Goal: Book appointment/travel/reservation

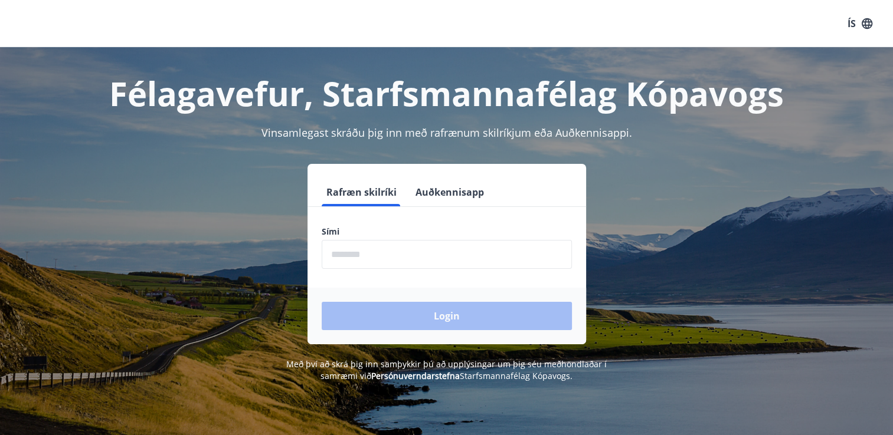
click at [474, 242] on input "phone" at bounding box center [447, 254] width 250 height 29
type input "********"
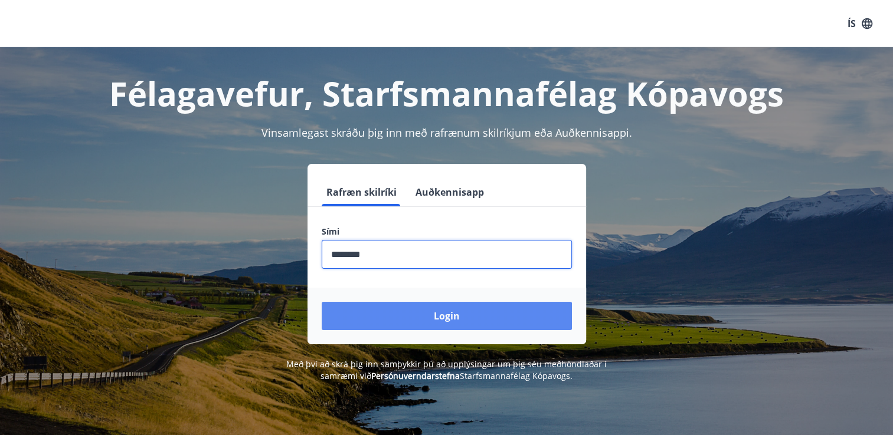
click at [443, 314] on button "Login" at bounding box center [447, 316] width 250 height 28
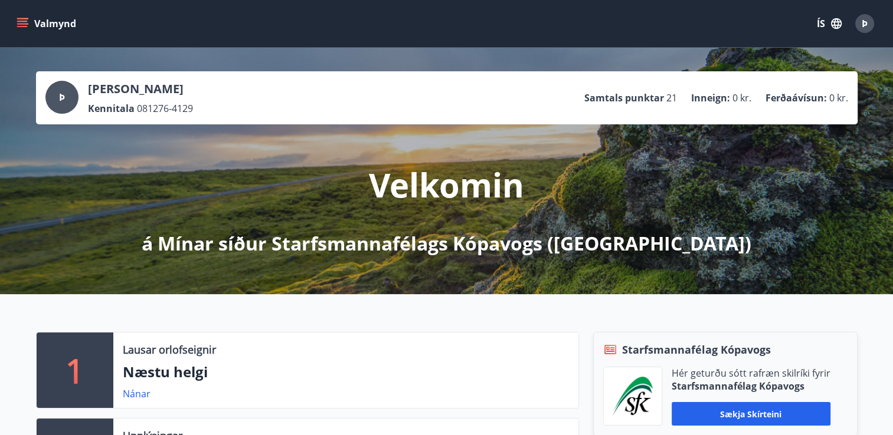
click at [23, 29] on button "Valmynd" at bounding box center [47, 23] width 67 height 21
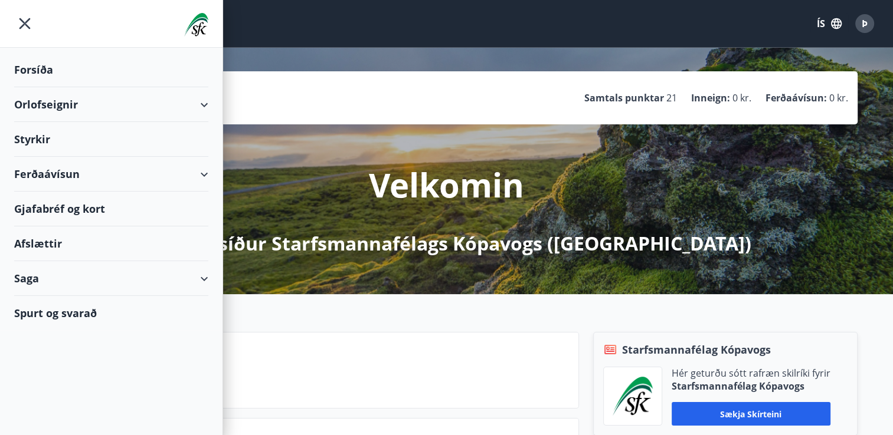
click at [66, 204] on div "Gjafabréf og kort" at bounding box center [111, 209] width 194 height 35
click at [437, 373] on p "Næstu helgi" at bounding box center [346, 372] width 446 height 20
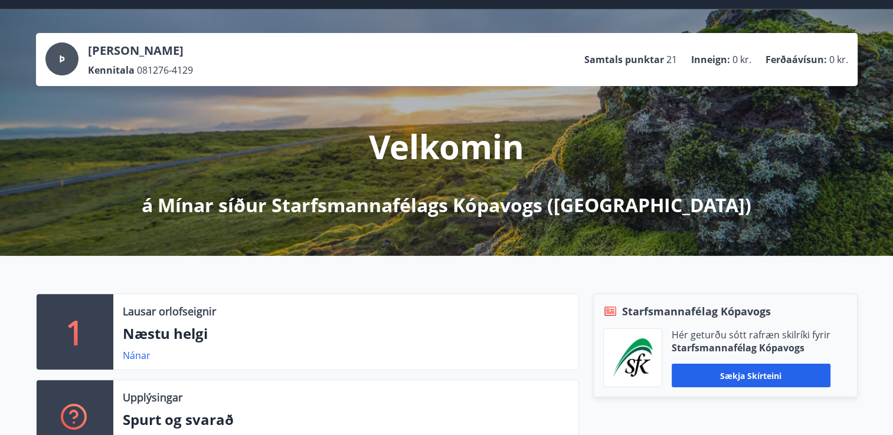
scroll to position [59, 0]
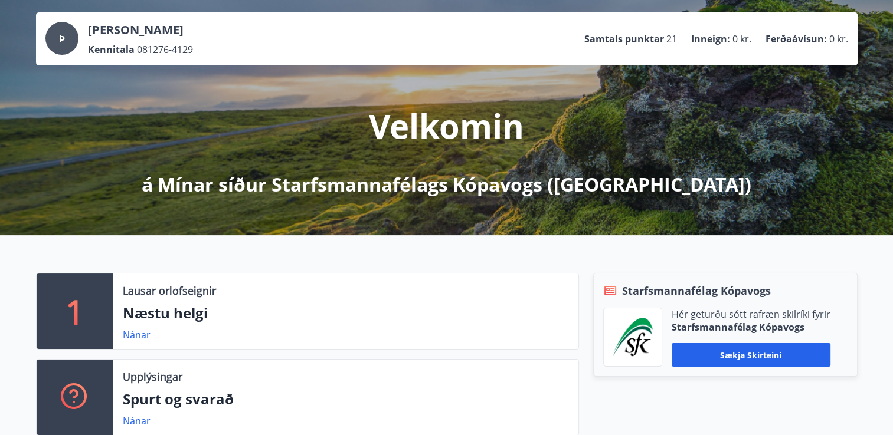
click at [163, 313] on p "Næstu helgi" at bounding box center [346, 313] width 446 height 20
click at [136, 335] on link "Nánar" at bounding box center [137, 335] width 28 height 13
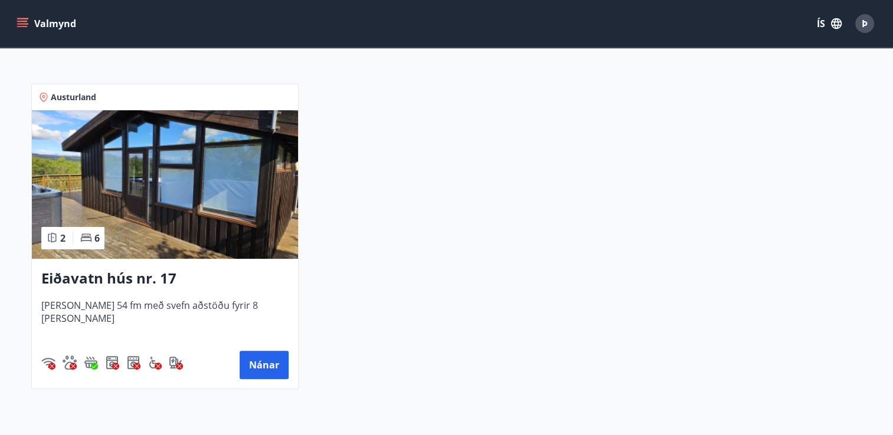
scroll to position [236, 0]
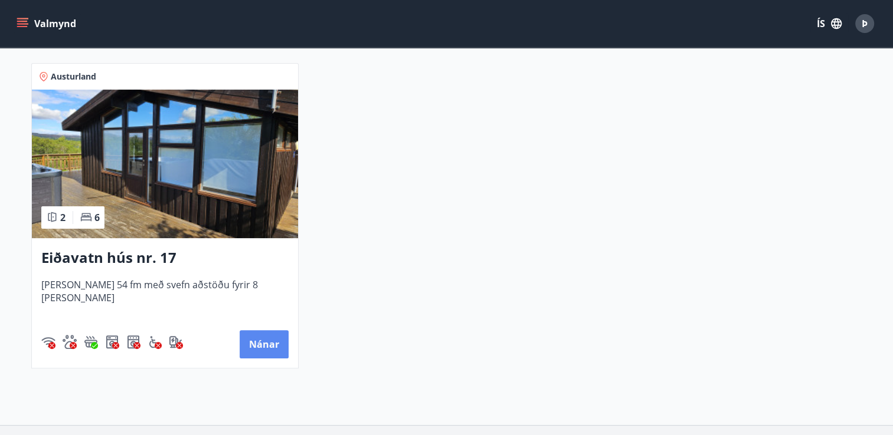
click at [267, 343] on button "Nánar" at bounding box center [264, 344] width 49 height 28
